Goal: Information Seeking & Learning: Learn about a topic

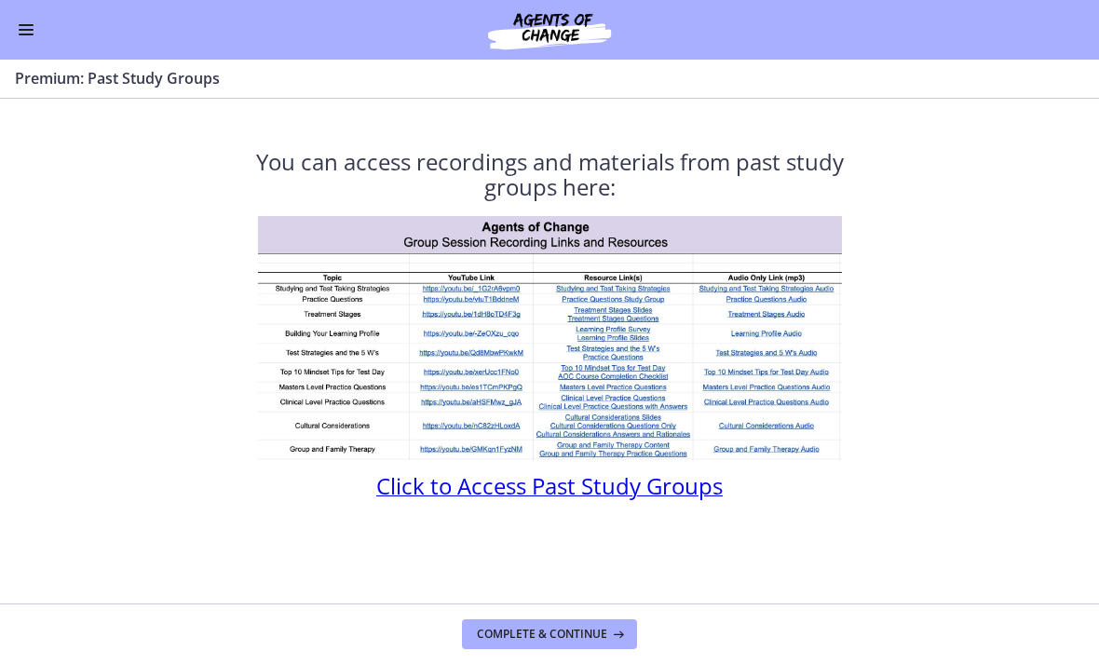
click at [17, 38] on button "Enable menu" at bounding box center [26, 30] width 22 height 22
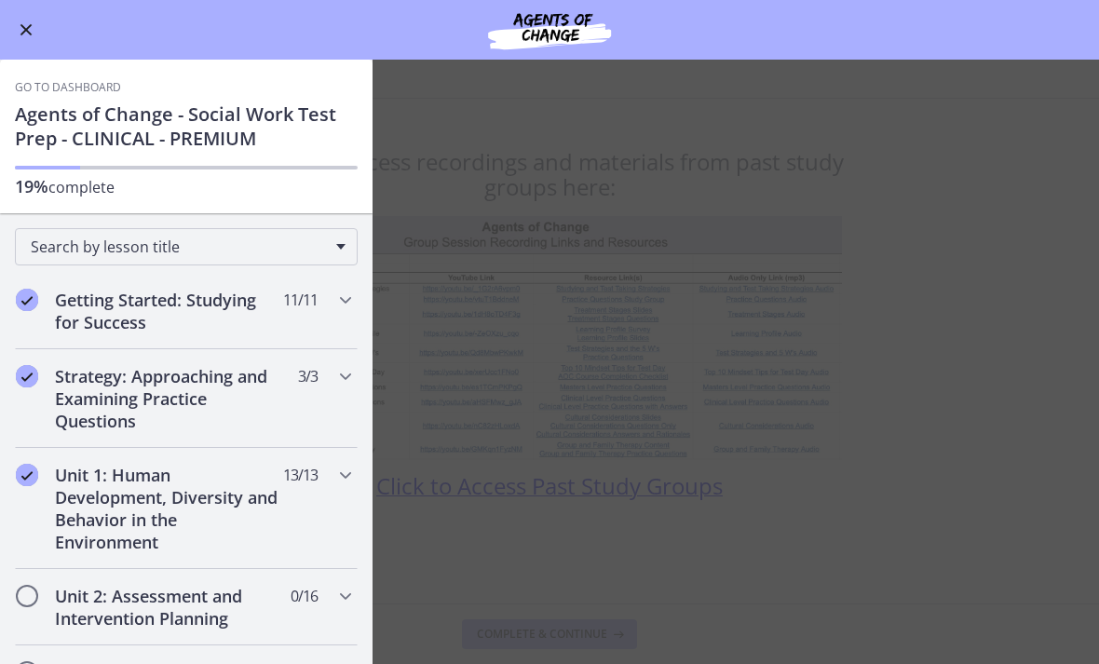
click at [69, 81] on link "Go to Dashboard" at bounding box center [68, 87] width 106 height 15
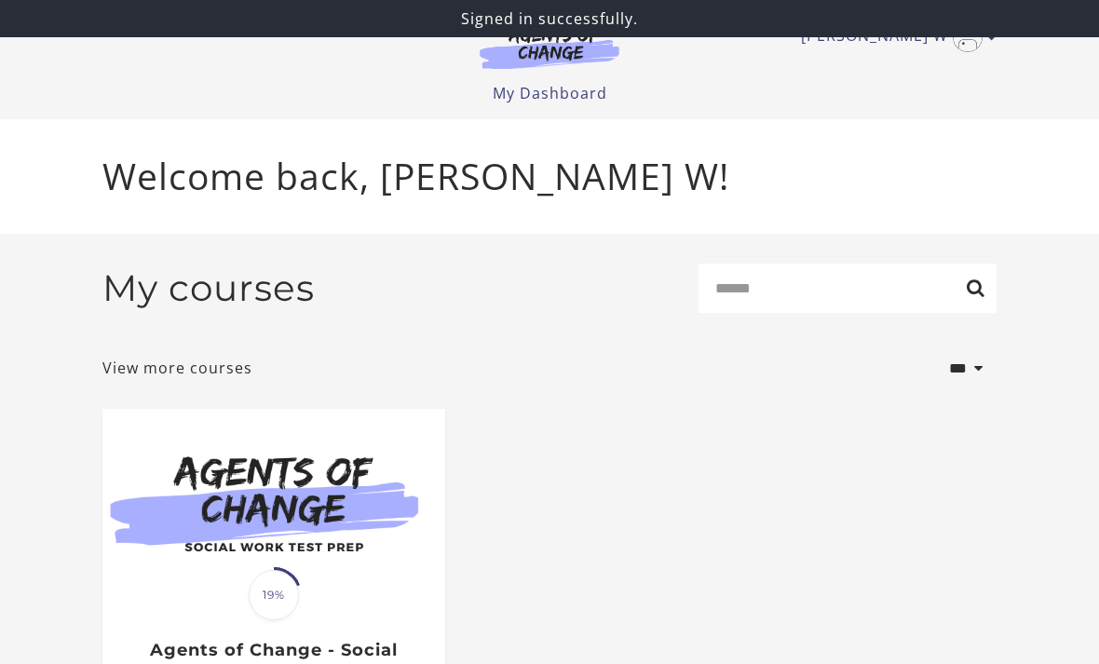
click at [284, 514] on img at bounding box center [273, 501] width 343 height 184
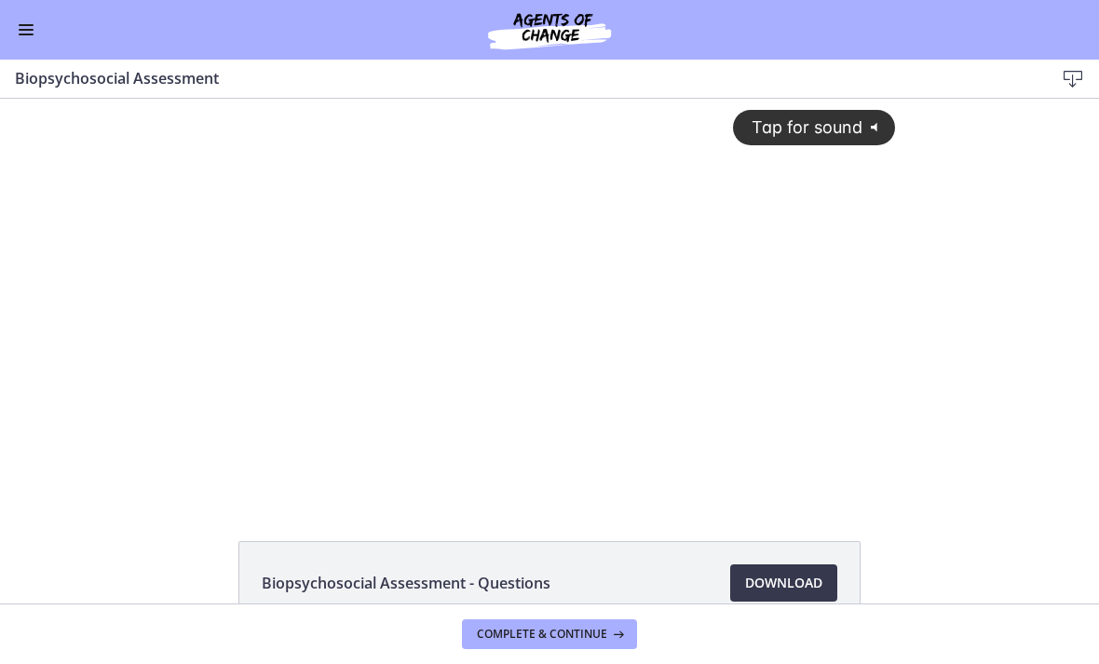
click at [17, 39] on button "Enable menu" at bounding box center [26, 30] width 22 height 22
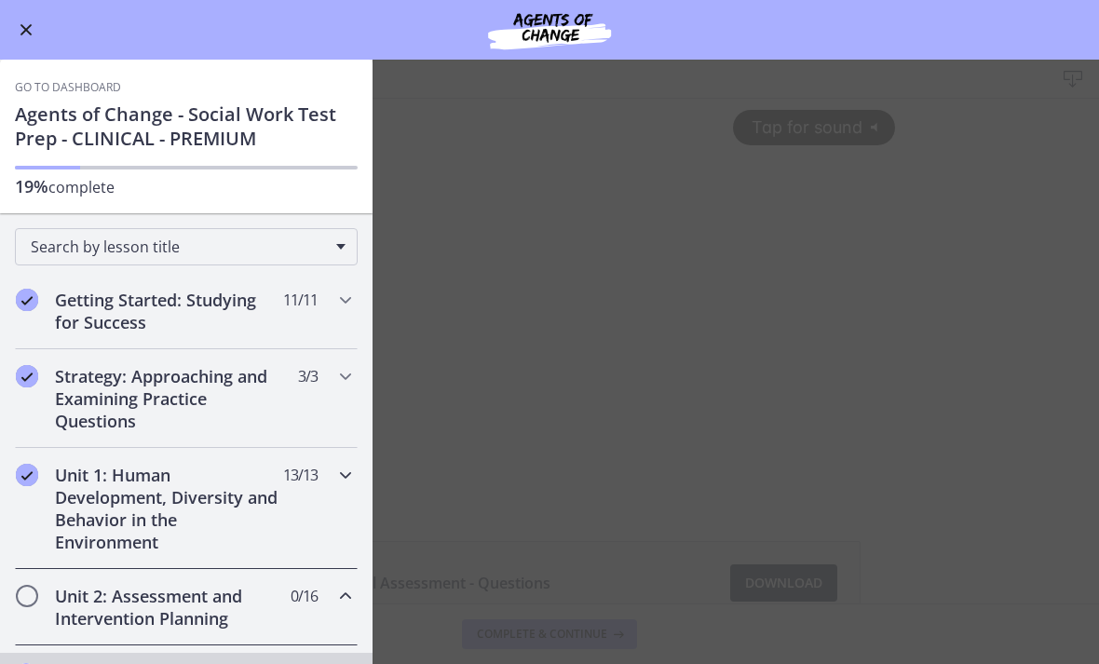
click at [339, 477] on icon "Chapters" at bounding box center [345, 475] width 22 height 22
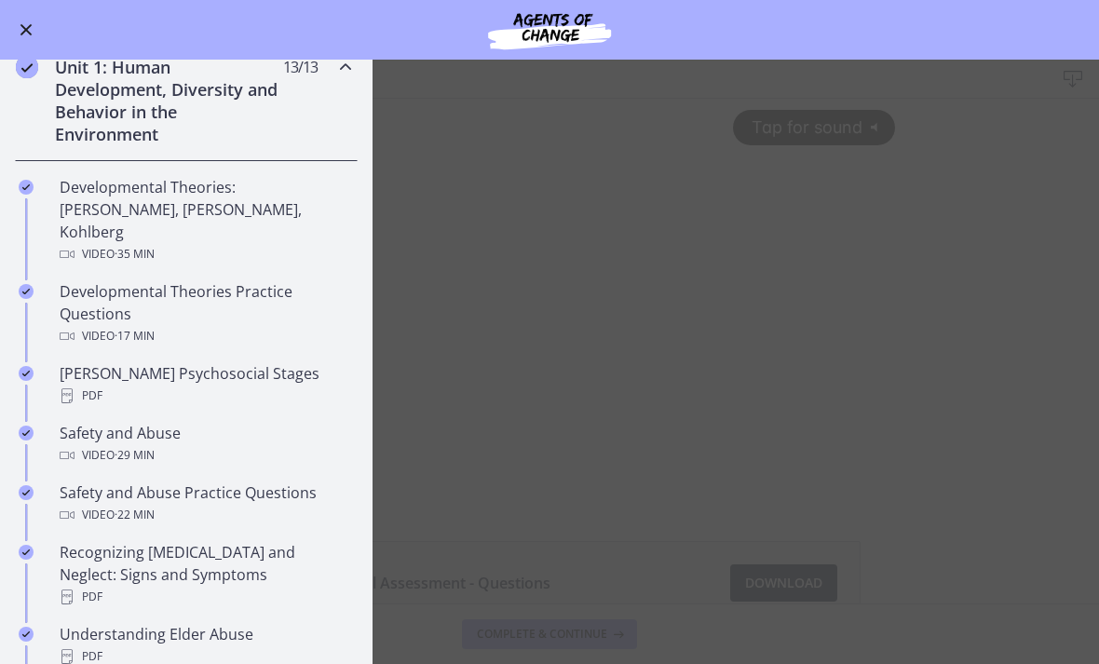
scroll to position [415, 0]
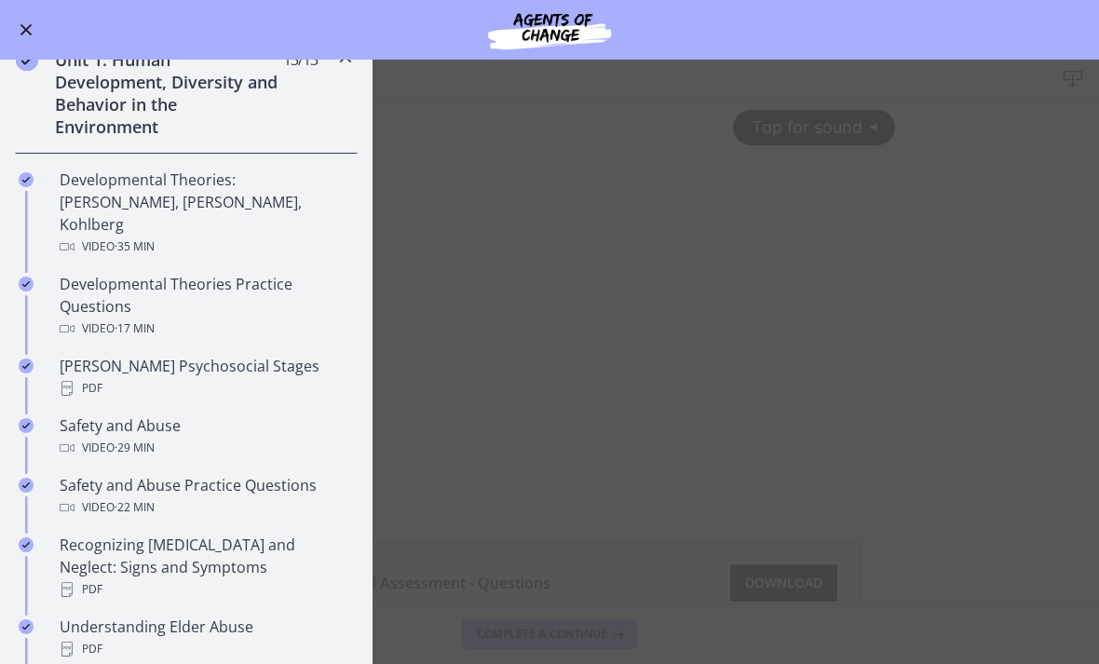
click at [308, 176] on div "Developmental Theories: Erikson, Piaget, Kohlberg Video · 35 min" at bounding box center [205, 213] width 291 height 89
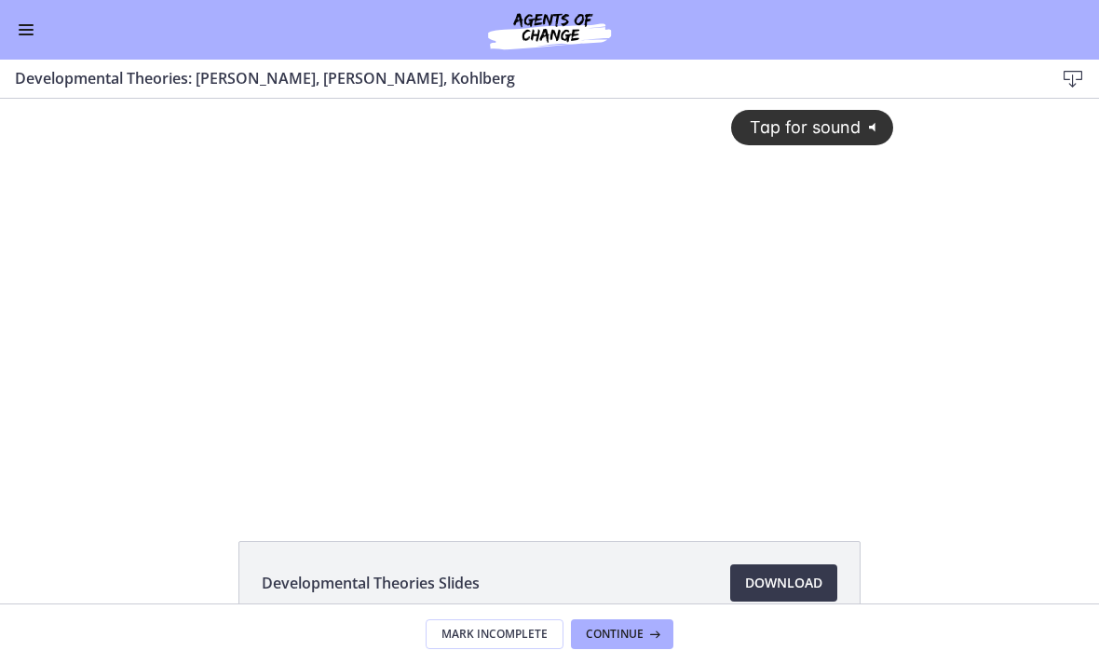
click at [418, 367] on div "Tap for sound @keyframes VOLUME_SMALL_WAVE_FLASH { 0% { opacity: 0; } 33% { opa…" at bounding box center [550, 284] width 710 height 370
click at [456, 452] on div at bounding box center [550, 298] width 710 height 399
click at [464, 456] on div at bounding box center [550, 298] width 710 height 399
click at [518, 426] on div at bounding box center [550, 298] width 710 height 399
click at [542, 269] on div at bounding box center [550, 298] width 710 height 399
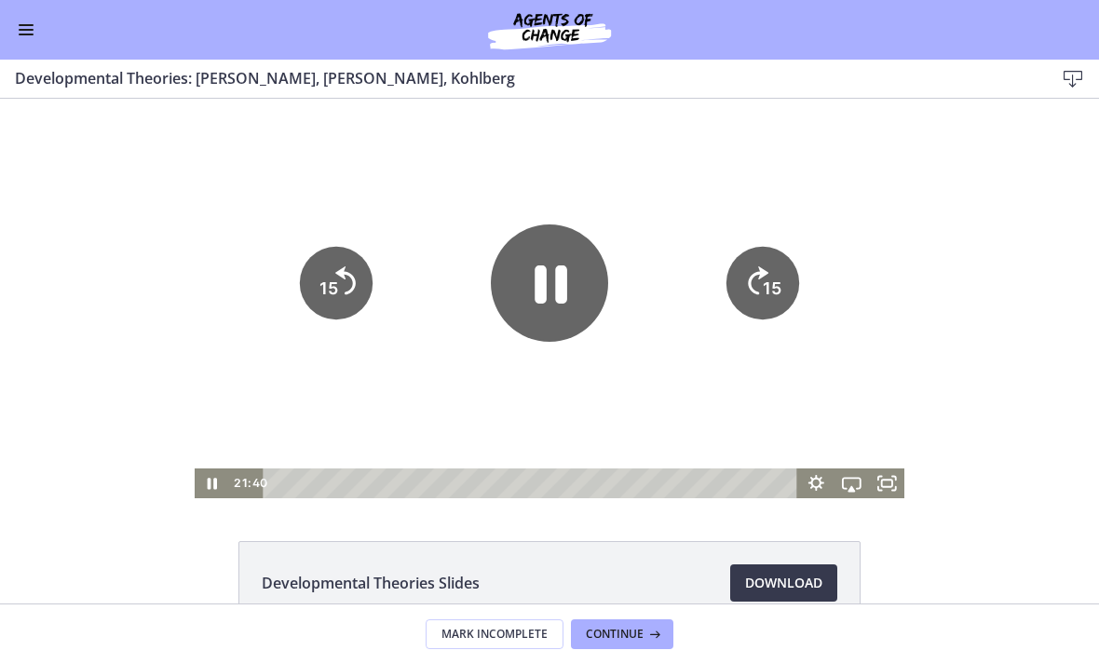
click at [546, 269] on icon "Pause" at bounding box center [550, 285] width 33 height 38
click at [569, 291] on icon "Play Video" at bounding box center [549, 283] width 104 height 104
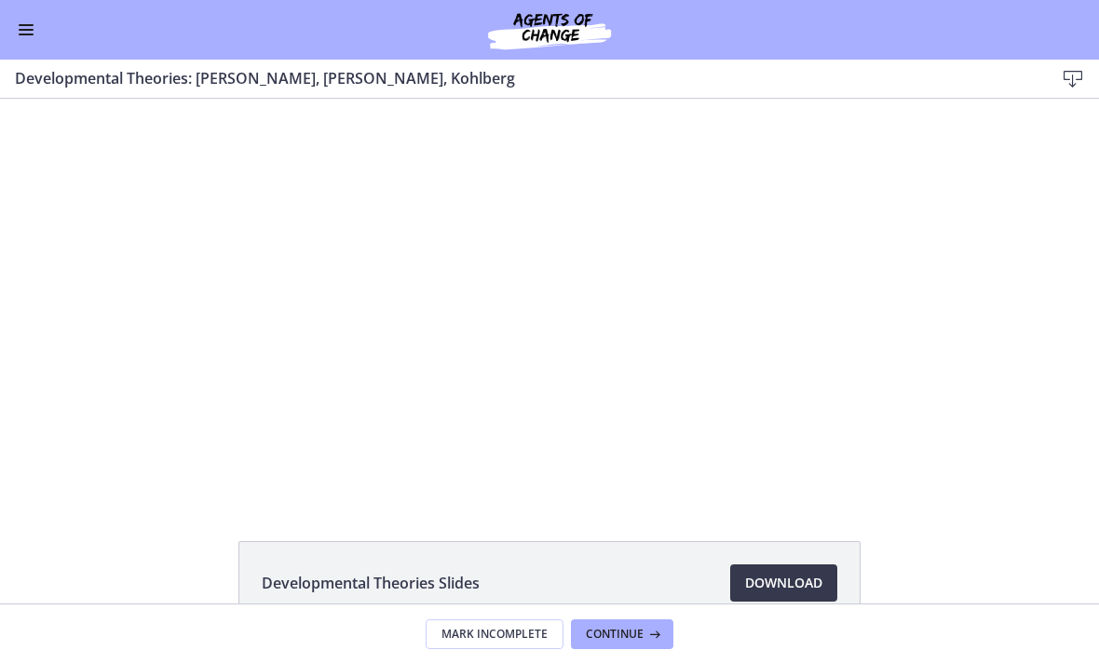
click at [494, 253] on div at bounding box center [550, 298] width 710 height 399
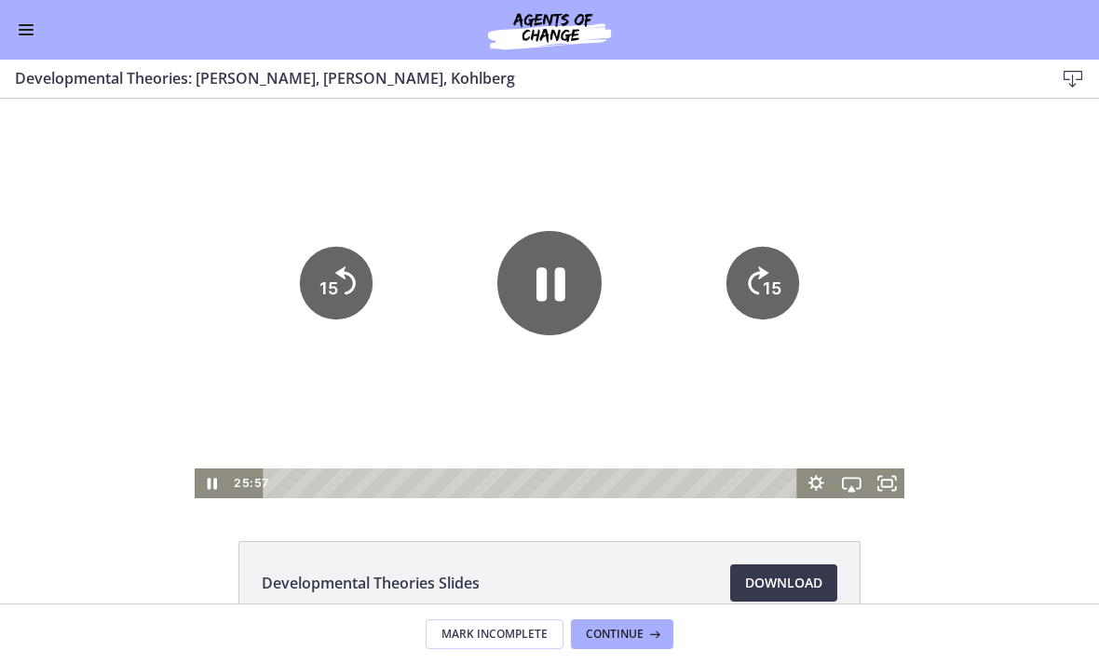
click at [544, 282] on icon "Pause" at bounding box center [550, 285] width 29 height 34
click at [524, 239] on icon "Play Video" at bounding box center [549, 283] width 104 height 104
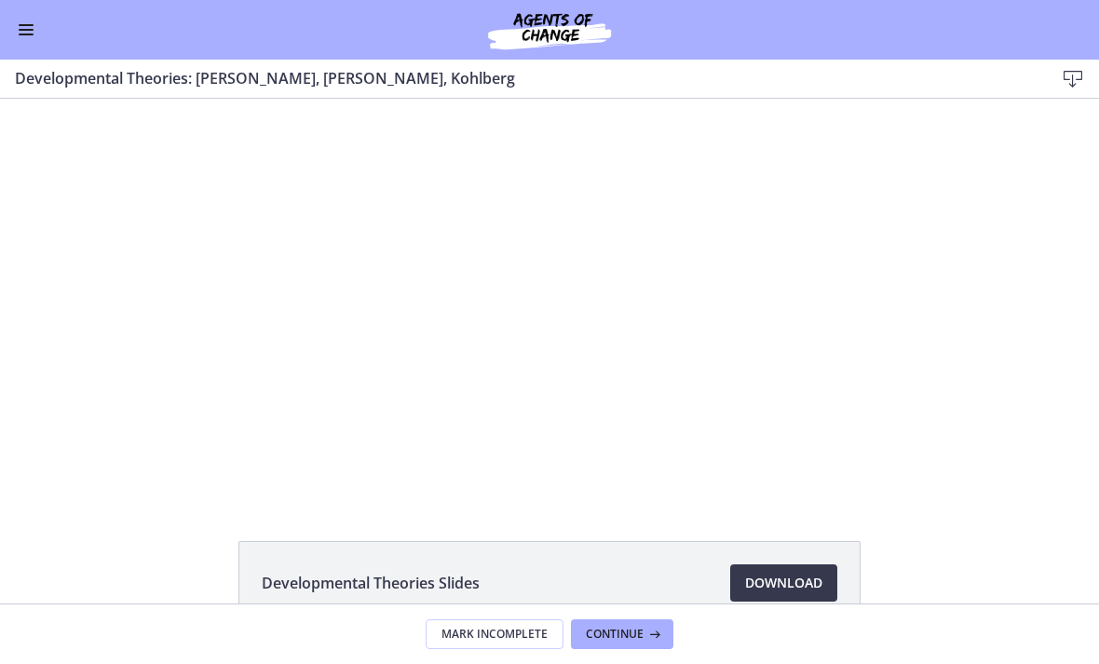
click at [547, 360] on div at bounding box center [550, 298] width 710 height 399
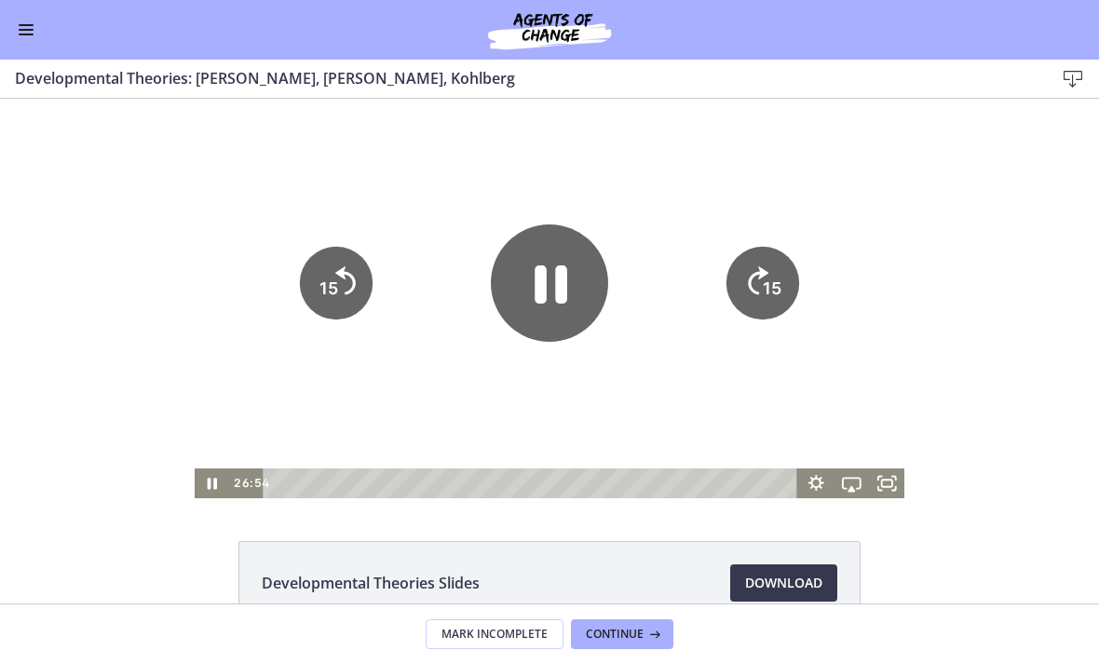
click at [575, 252] on icon "Pause" at bounding box center [549, 282] width 117 height 117
click at [553, 245] on icon "Play Video" at bounding box center [549, 283] width 104 height 104
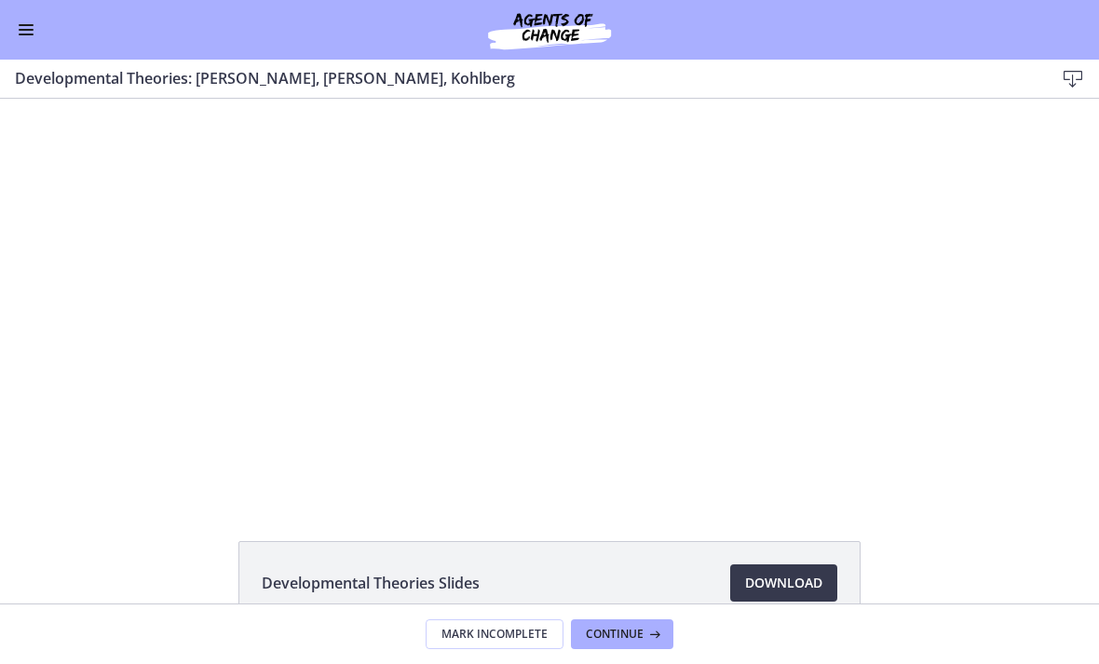
click at [554, 329] on div at bounding box center [550, 298] width 710 height 399
click at [527, 337] on div at bounding box center [550, 298] width 710 height 399
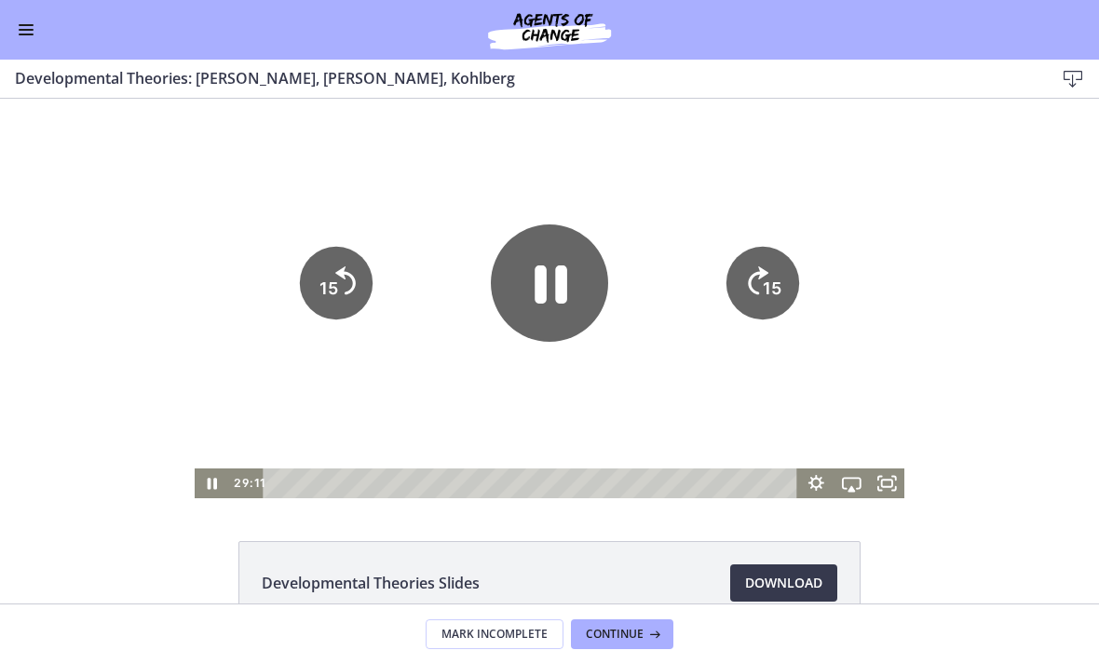
click at [548, 277] on icon "Pause" at bounding box center [549, 282] width 117 height 117
click at [563, 251] on icon "Play Video" at bounding box center [549, 283] width 104 height 104
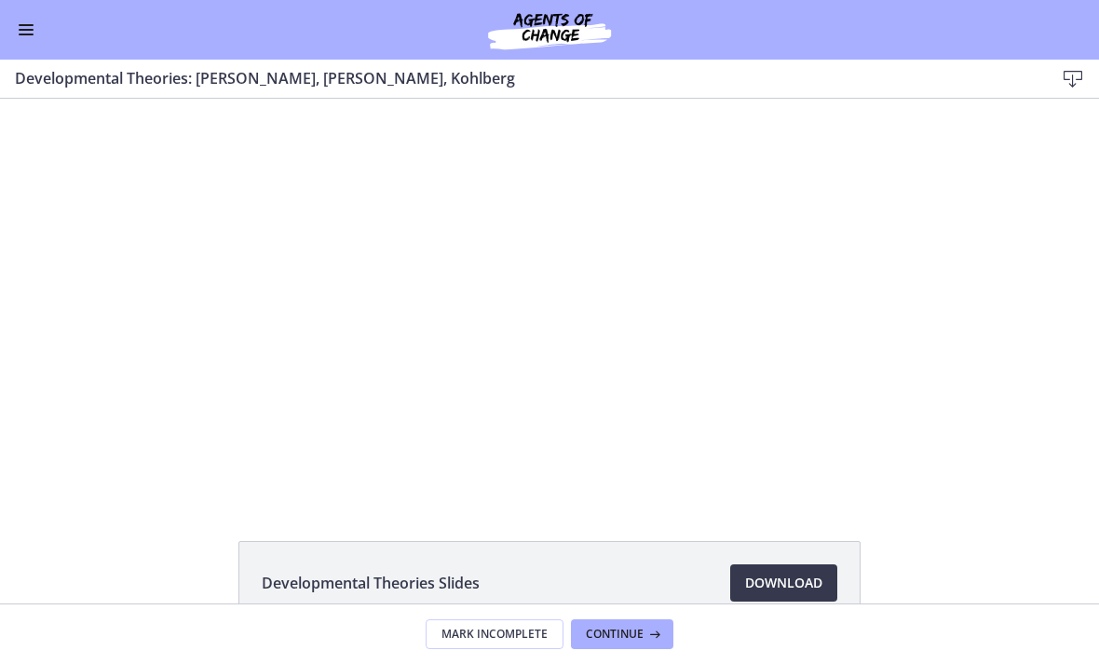
click at [562, 293] on div at bounding box center [550, 298] width 710 height 399
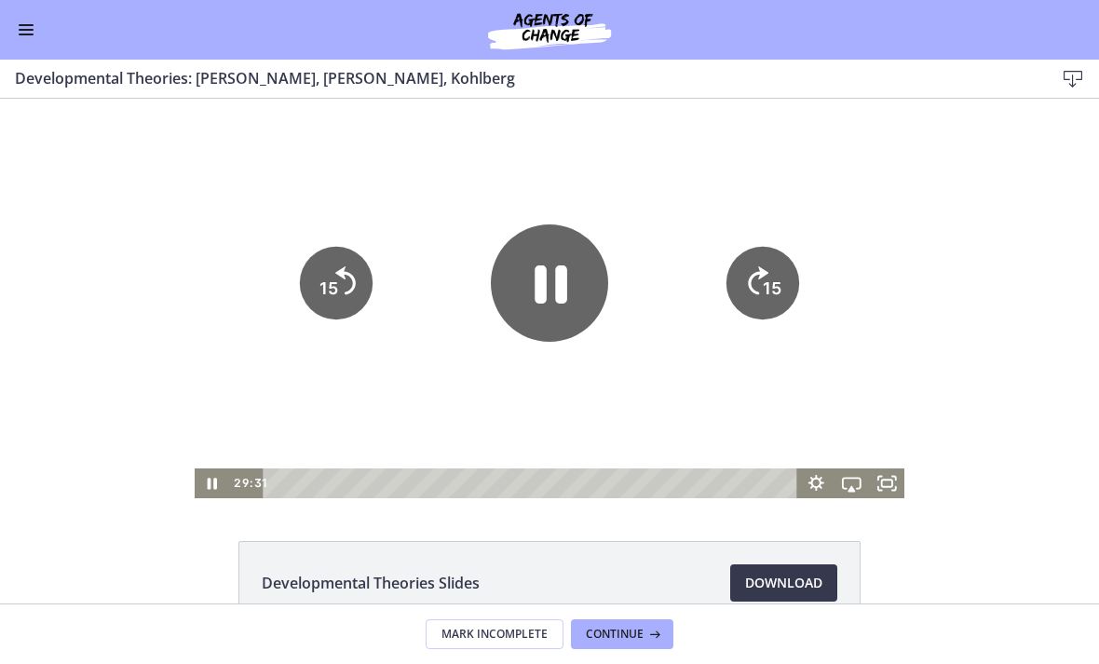
click at [544, 274] on icon "Pause" at bounding box center [550, 285] width 33 height 38
click at [559, 256] on icon "Play Video" at bounding box center [549, 283] width 104 height 104
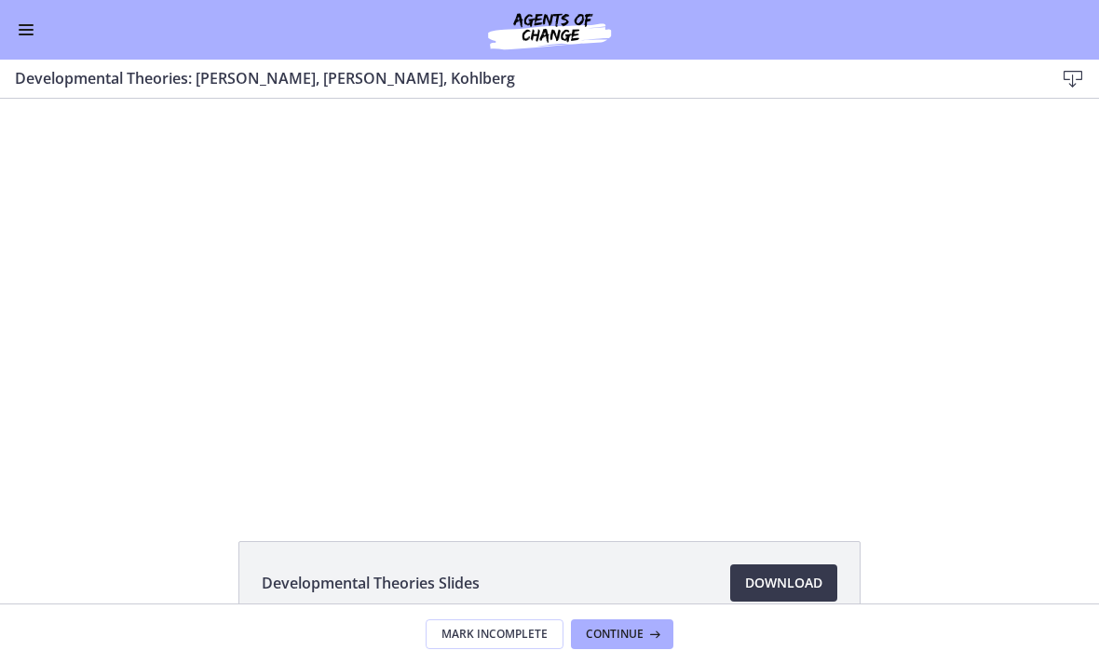
click at [571, 241] on div at bounding box center [550, 298] width 710 height 399
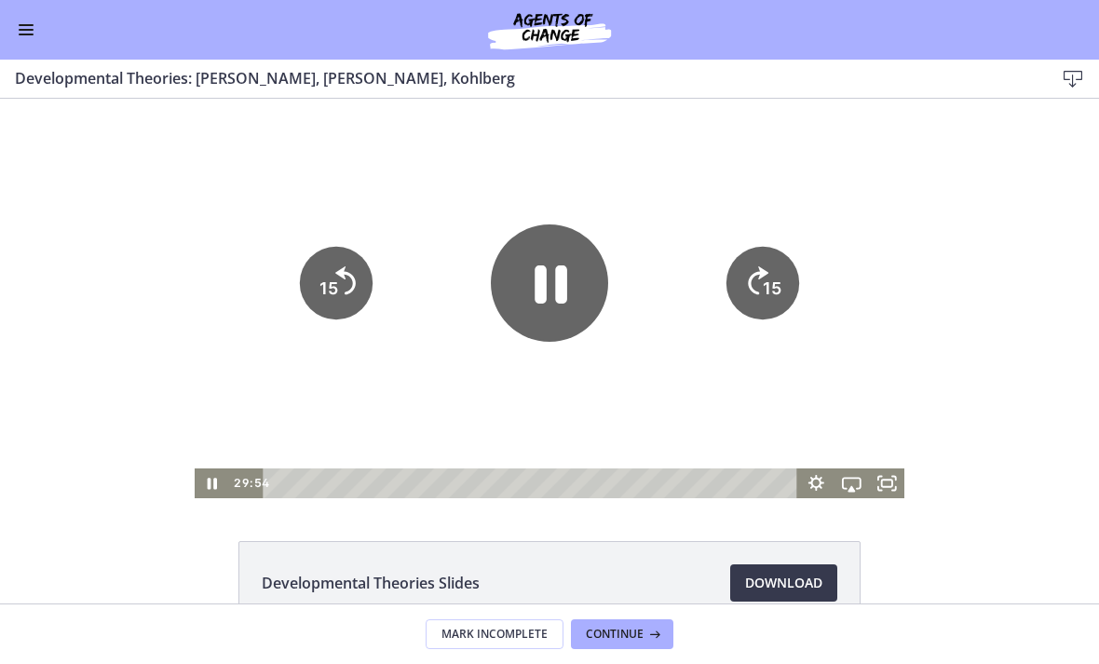
click at [565, 266] on icon "Pause" at bounding box center [549, 282] width 117 height 117
click at [544, 286] on icon "Play Video" at bounding box center [549, 283] width 27 height 36
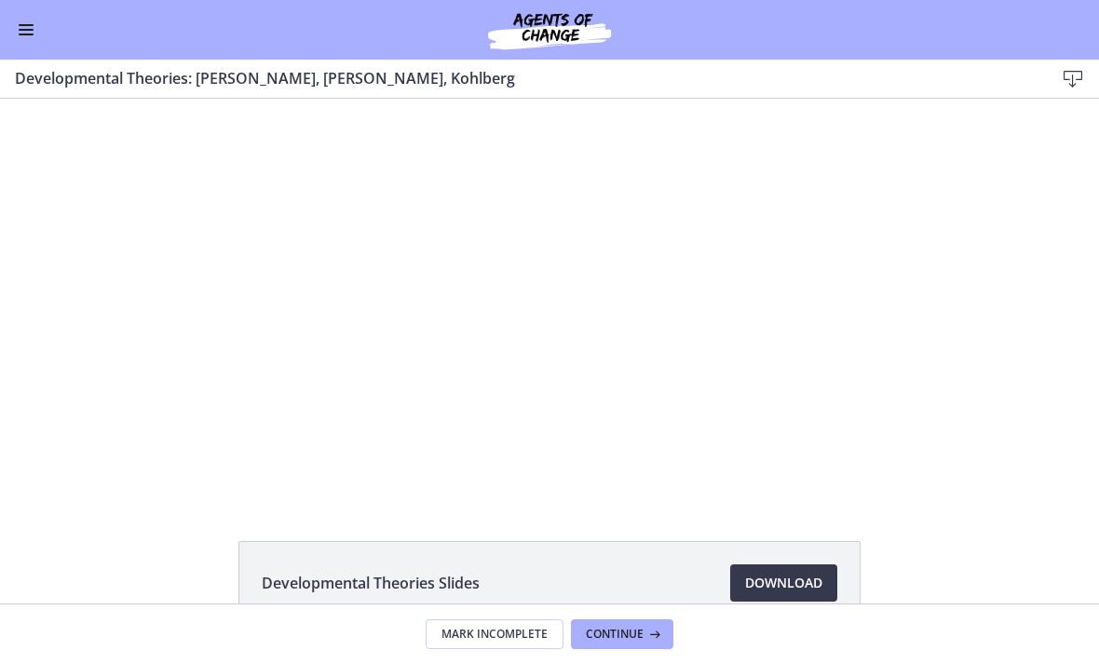
click at [561, 264] on div at bounding box center [550, 298] width 710 height 399
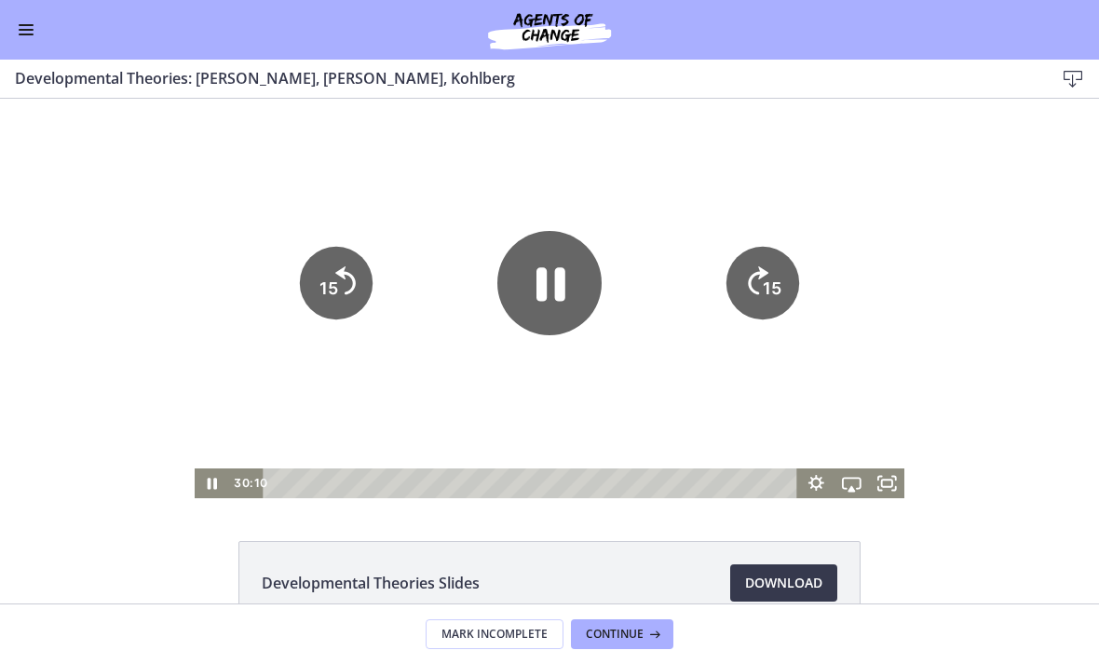
click at [347, 293] on icon "Skip back 15 seconds" at bounding box center [345, 281] width 20 height 28
click at [351, 286] on icon "15" at bounding box center [336, 283] width 73 height 73
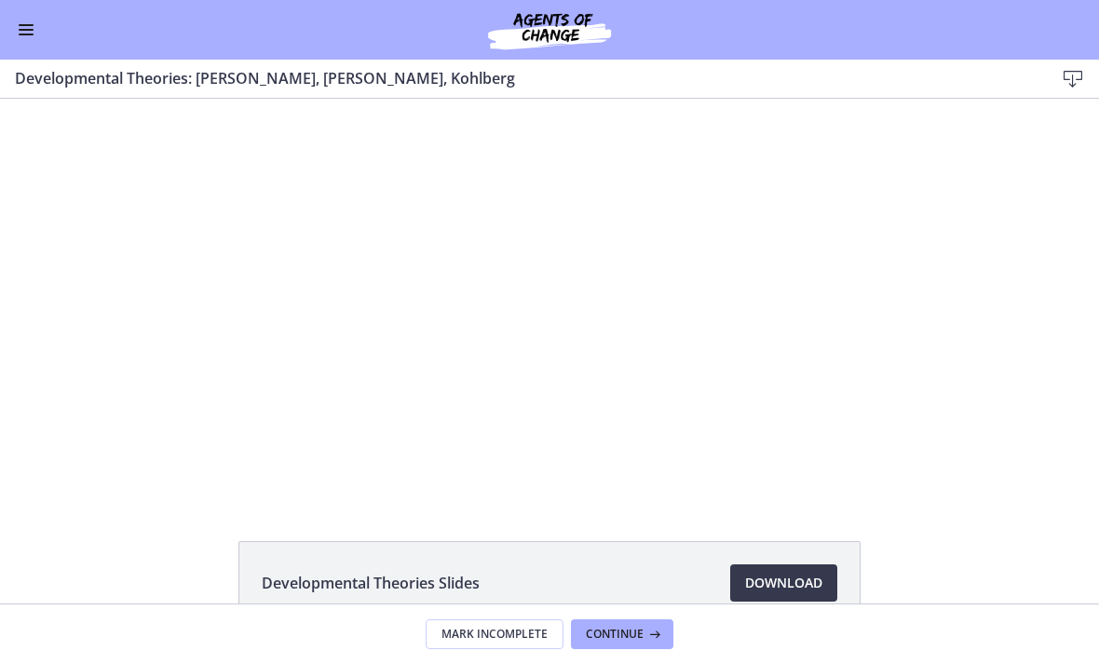
click at [588, 316] on div at bounding box center [550, 298] width 710 height 399
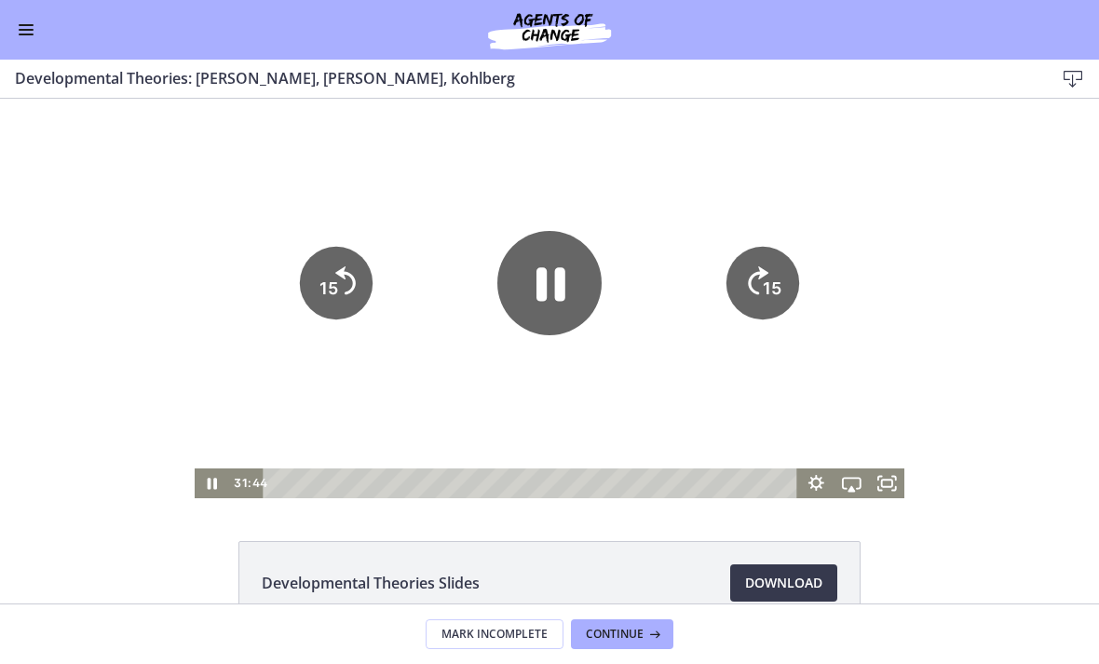
click at [340, 277] on icon "15" at bounding box center [336, 283] width 73 height 73
click at [339, 276] on icon "Skip back 15 seconds" at bounding box center [345, 281] width 20 height 28
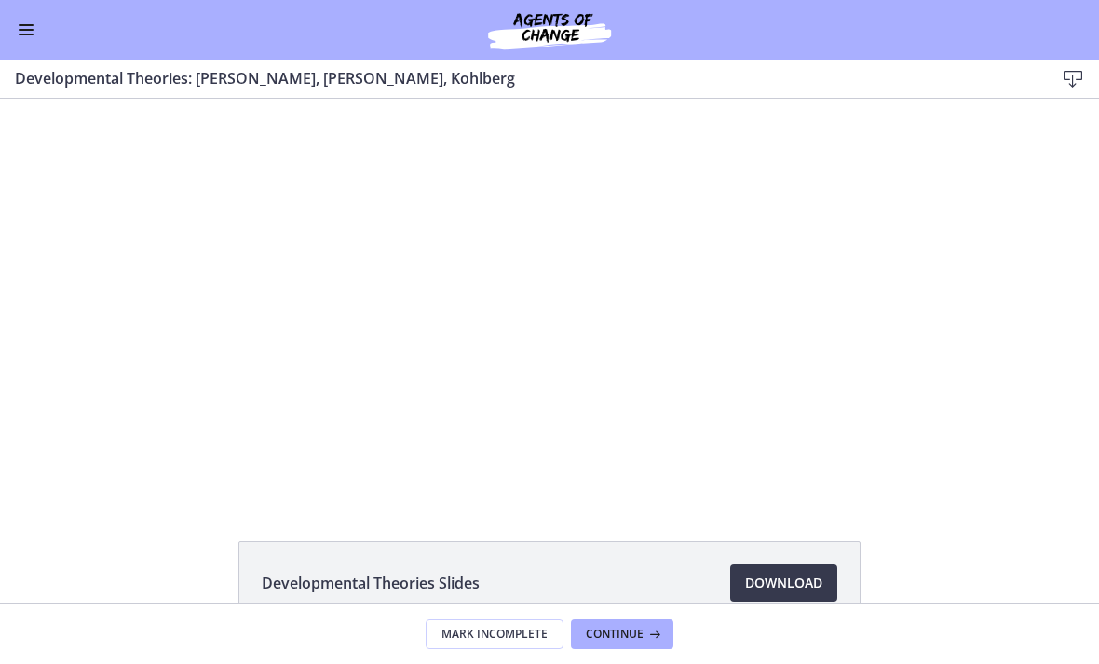
click at [568, 303] on div at bounding box center [550, 298] width 710 height 399
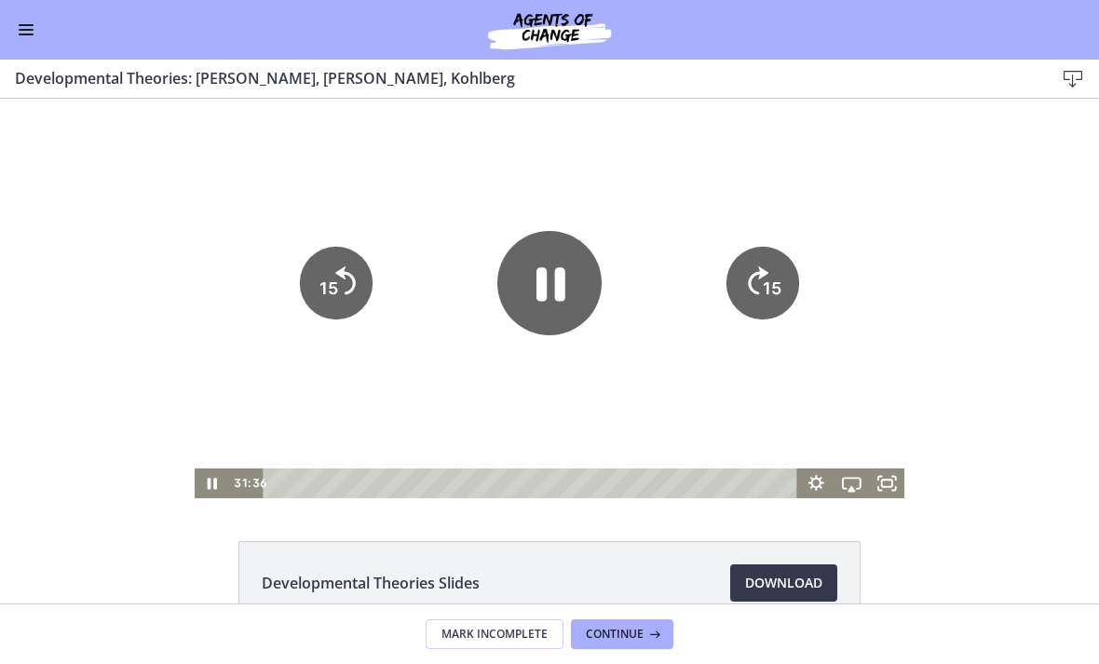
click at [579, 280] on icon "Pause" at bounding box center [549, 283] width 104 height 104
